Goal: Feedback & Contribution: Submit feedback/report problem

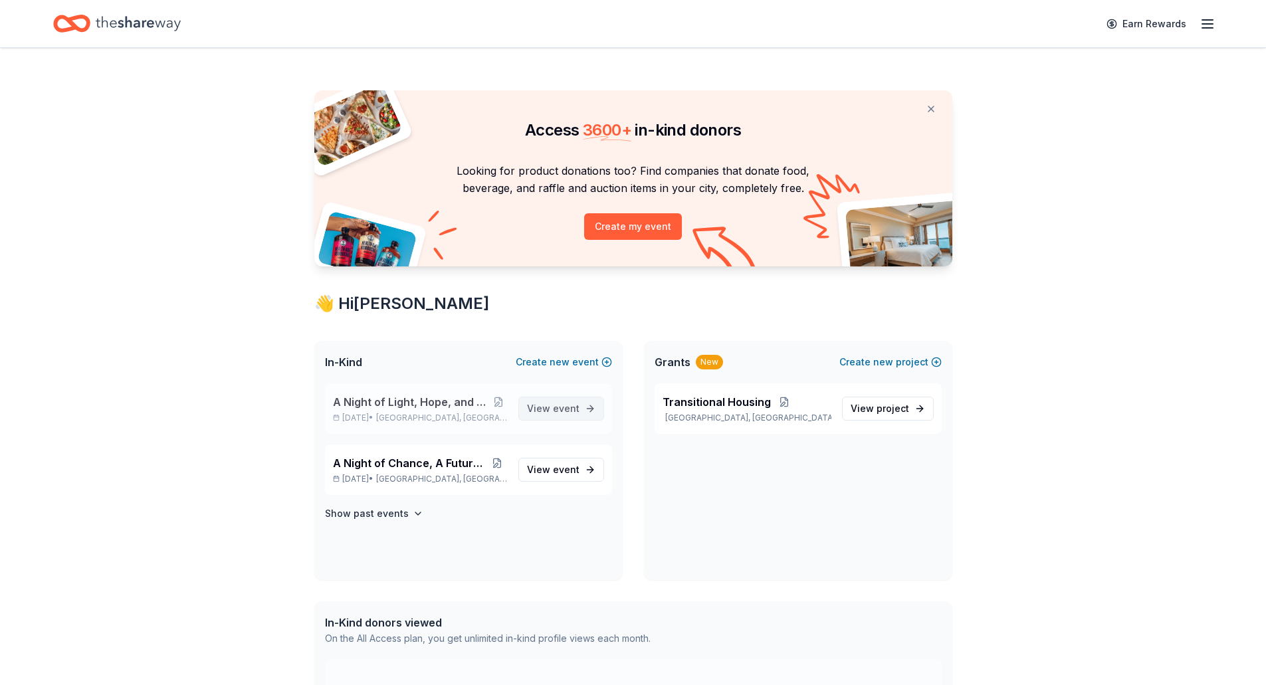
click at [575, 399] on link "View event" at bounding box center [561, 409] width 86 height 24
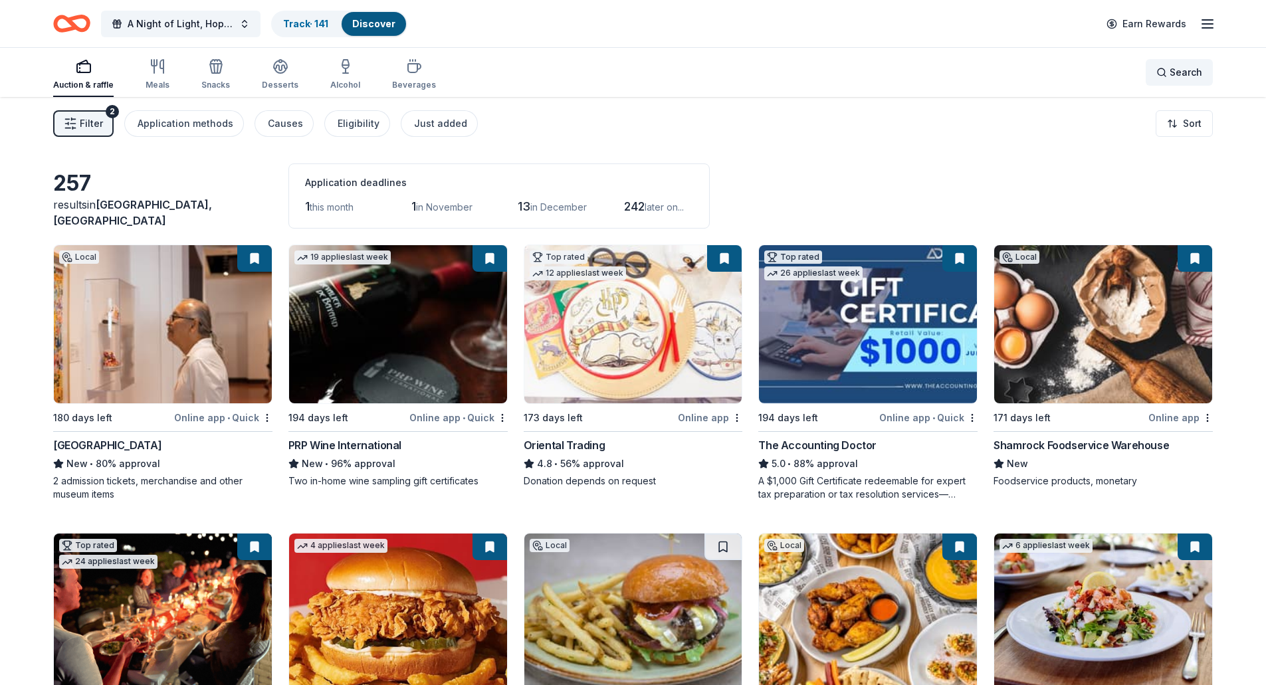
click at [1173, 72] on span "Search" at bounding box center [1186, 72] width 33 height 16
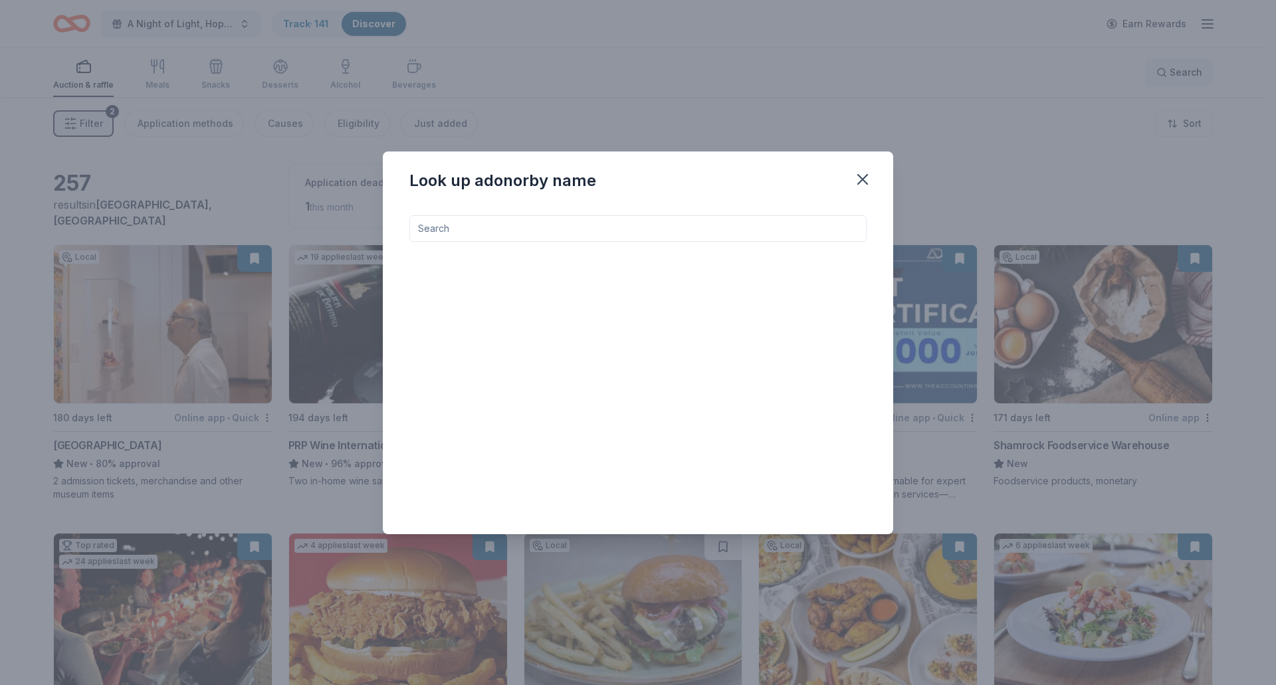
type input "i"
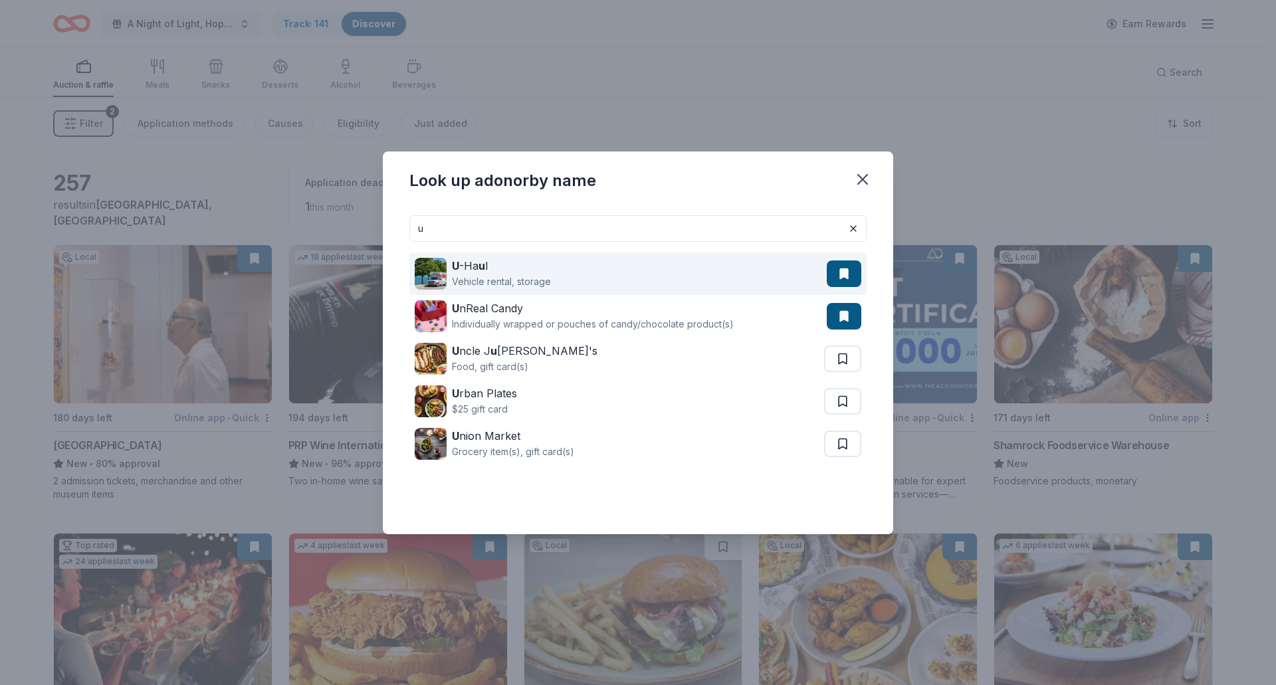
type input "u"
click at [530, 289] on div "Vehicle rental, storage" at bounding box center [501, 282] width 99 height 16
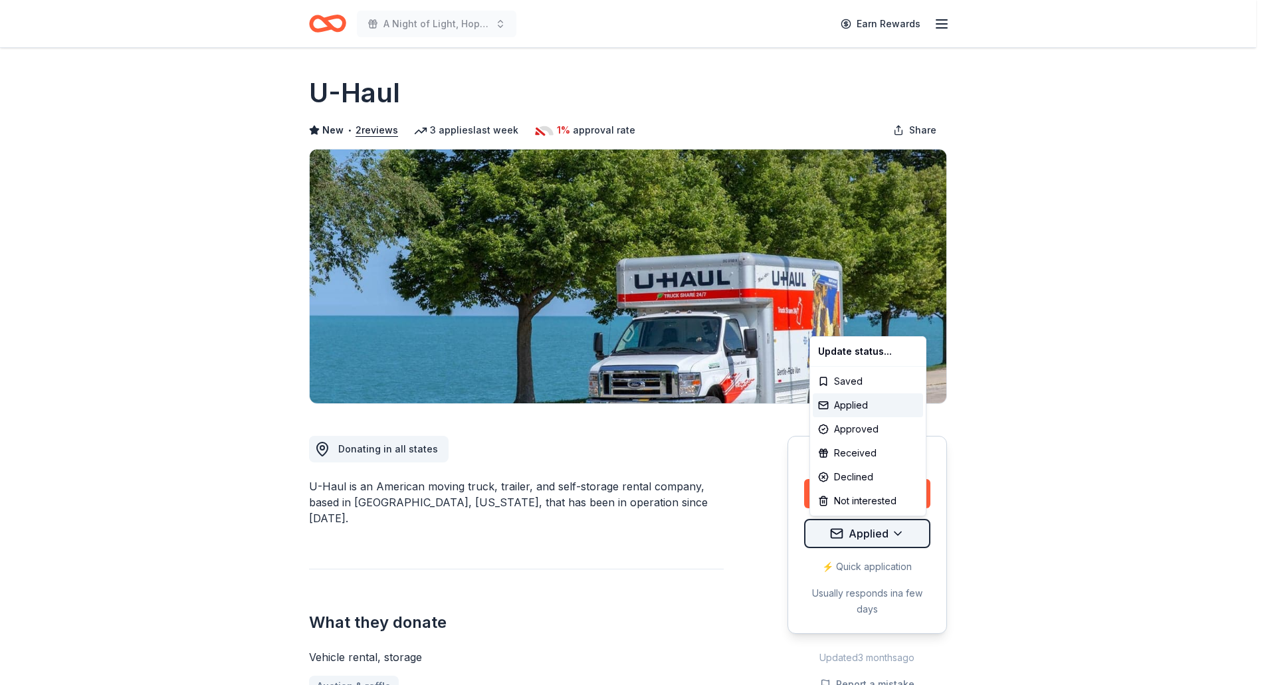
click at [878, 530] on html "A Night of Light, Hope, and Legacy Gala 2026 Earn Rewards Due [DATE] Share U-Ha…" at bounding box center [633, 342] width 1266 height 685
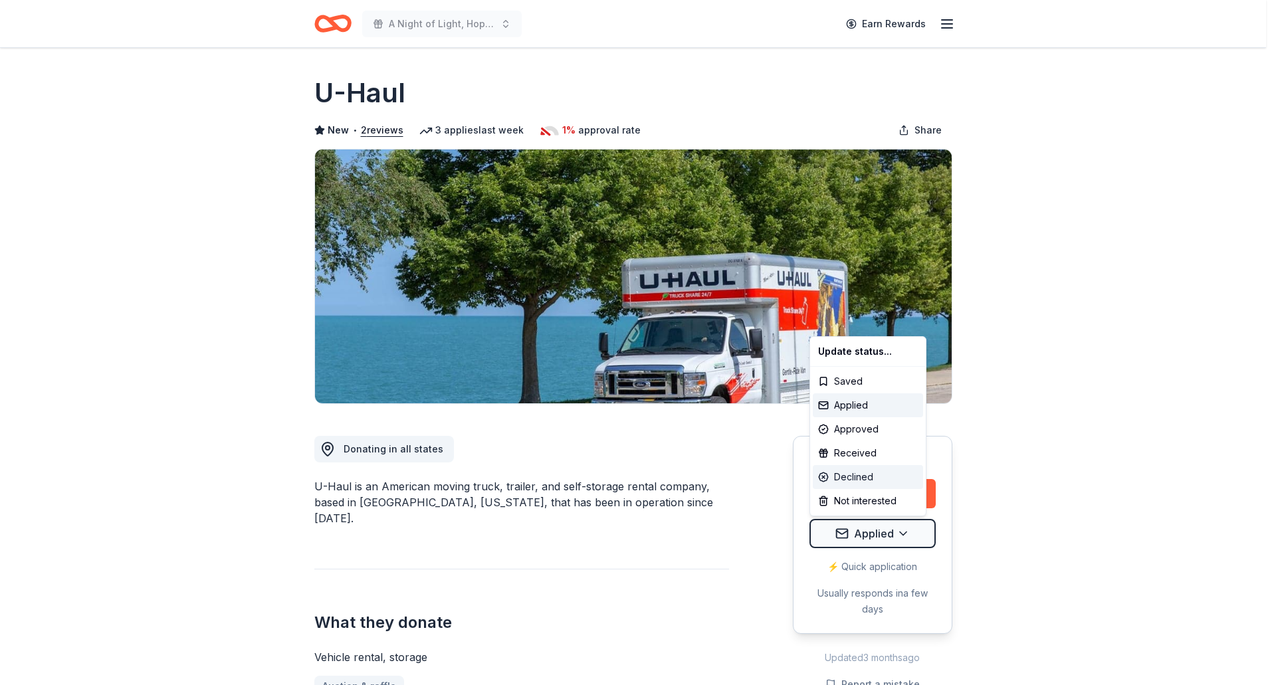
click at [854, 477] on div "Declined" at bounding box center [868, 477] width 110 height 24
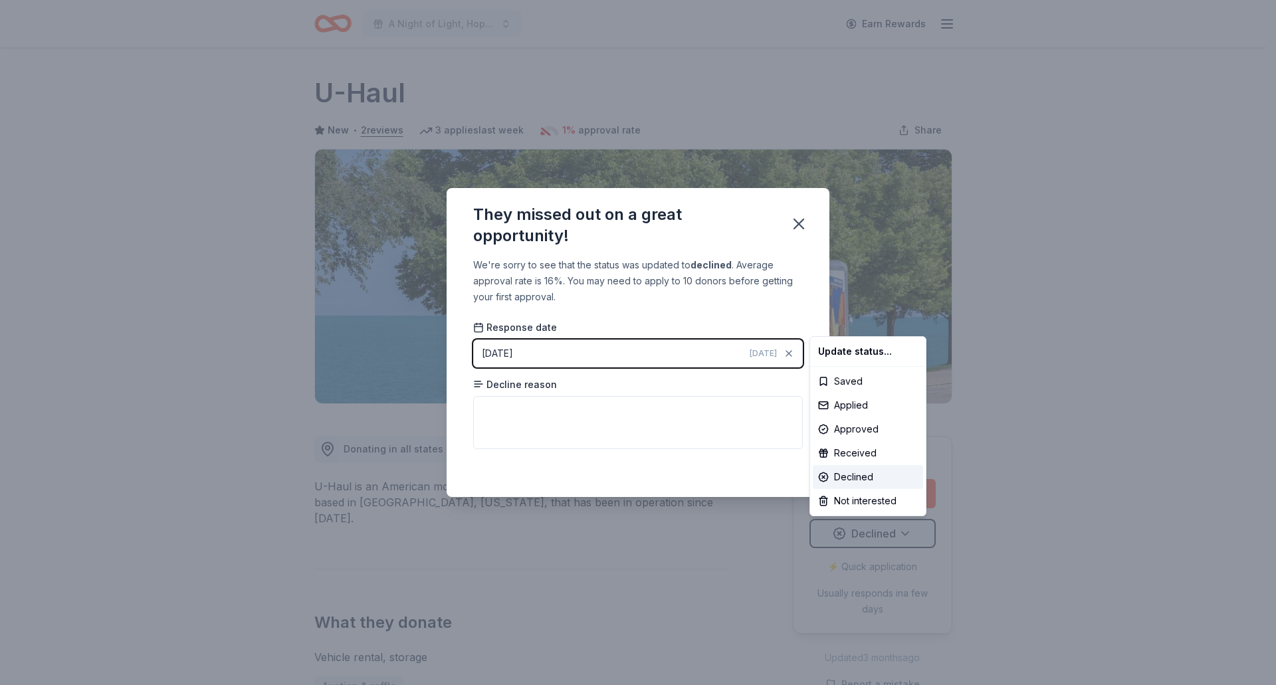
click at [506, 417] on html "A Night of Light, Hope, and Legacy Gala 2026 Earn Rewards Due [DATE] Share U-Ha…" at bounding box center [638, 342] width 1276 height 685
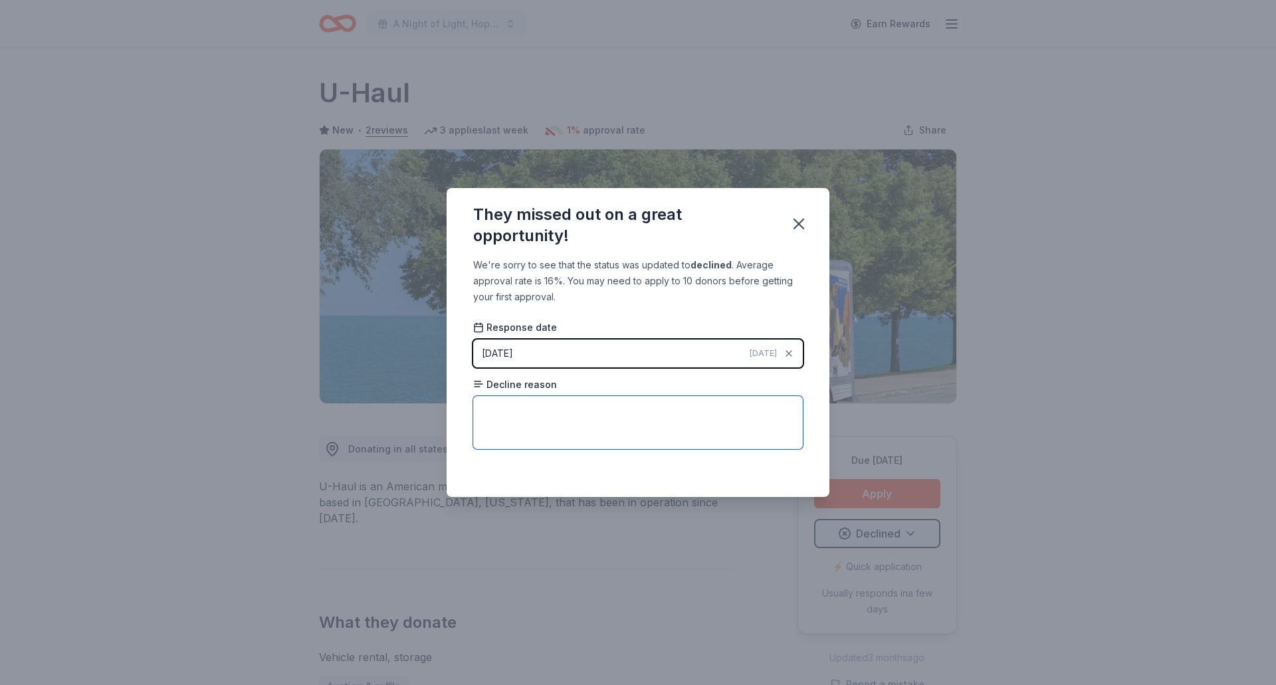
click at [506, 417] on textarea at bounding box center [638, 422] width 330 height 53
type textarea "do not do raffle prizes or financial donations"
click at [793, 219] on icon "button" at bounding box center [798, 224] width 19 height 19
